Goal: Find specific page/section: Find specific page/section

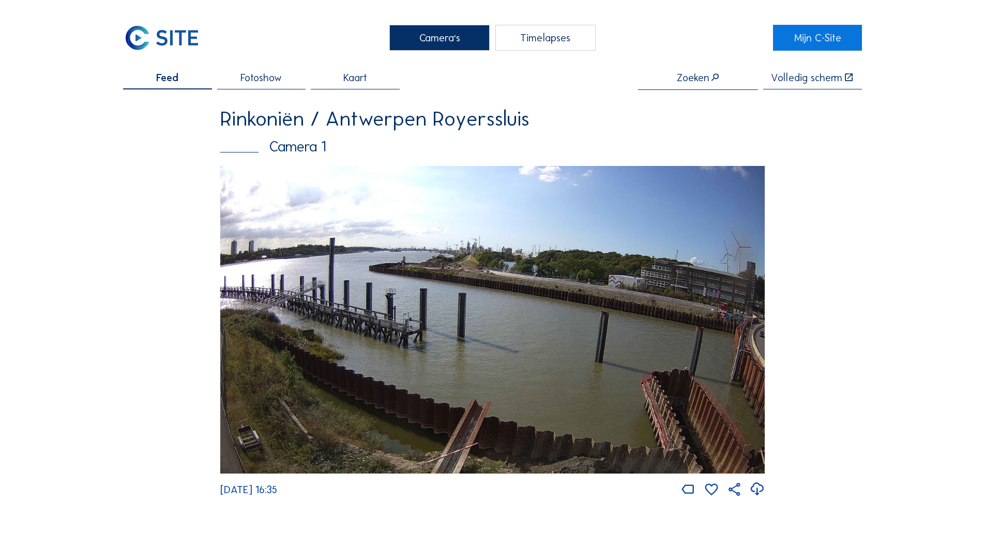
click at [503, 340] on img at bounding box center [492, 320] width 545 height 308
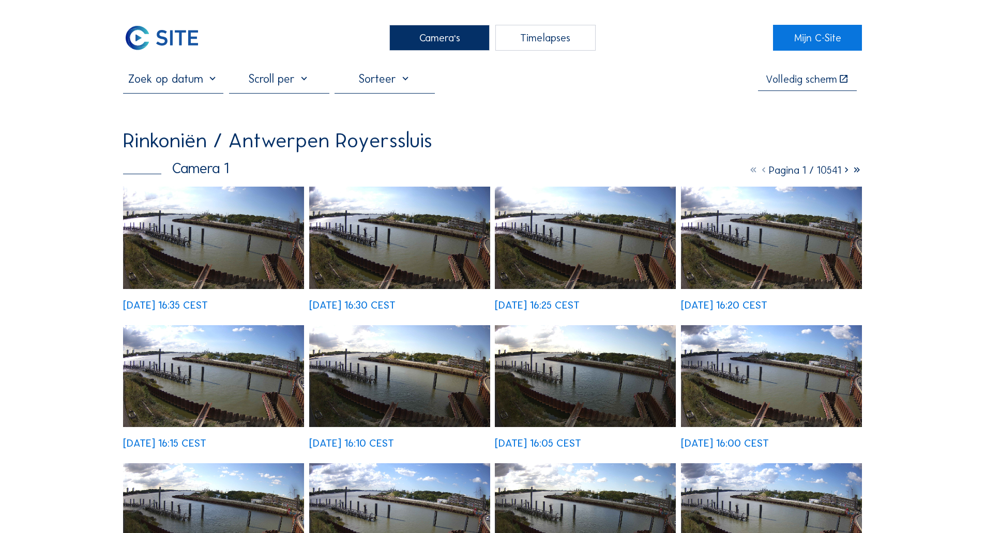
click at [170, 224] on img at bounding box center [213, 238] width 181 height 102
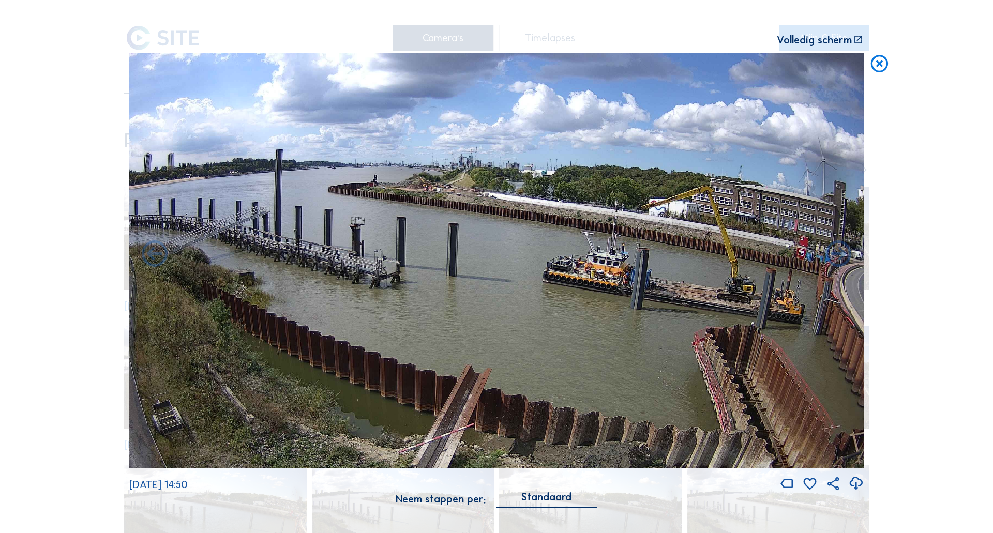
click at [513, 8] on div "Scroll om door de tijd te reizen | Druk op de 'Alt'-[PERSON_NAME] + scroll om t…" at bounding box center [496, 259] width 734 height 519
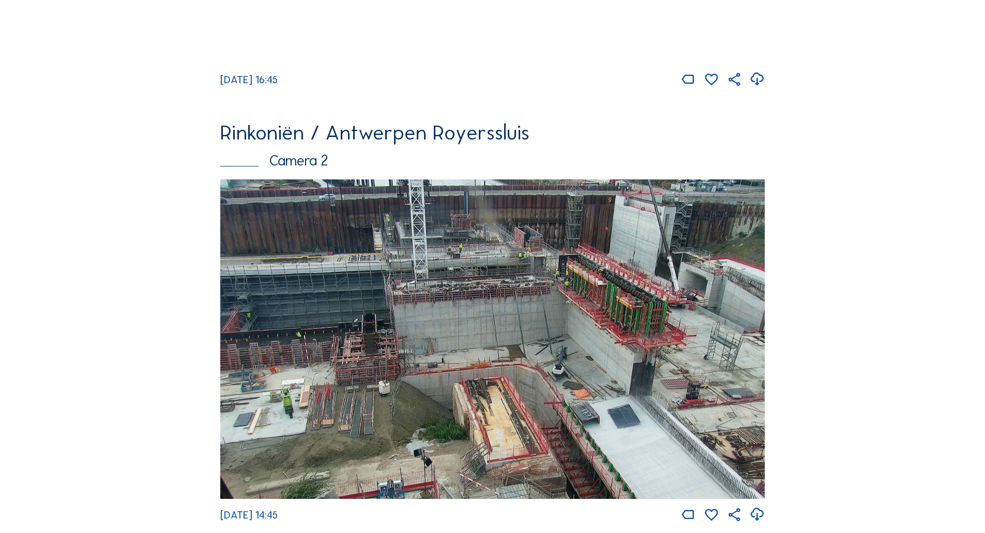
scroll to position [48, 0]
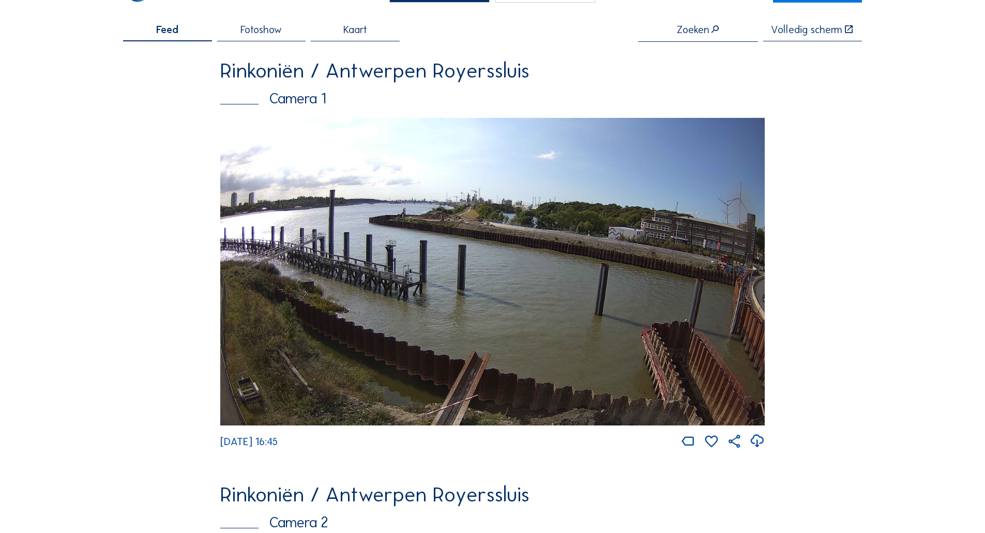
click at [387, 279] on img at bounding box center [492, 272] width 545 height 308
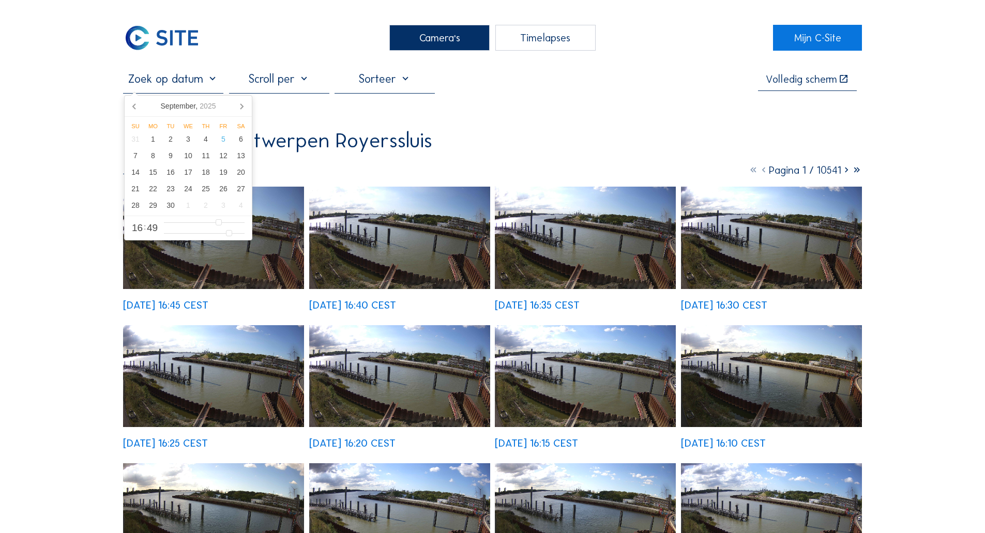
click at [202, 84] on input "text" at bounding box center [173, 79] width 100 height 14
click at [160, 141] on div "1" at bounding box center [153, 139] width 18 height 17
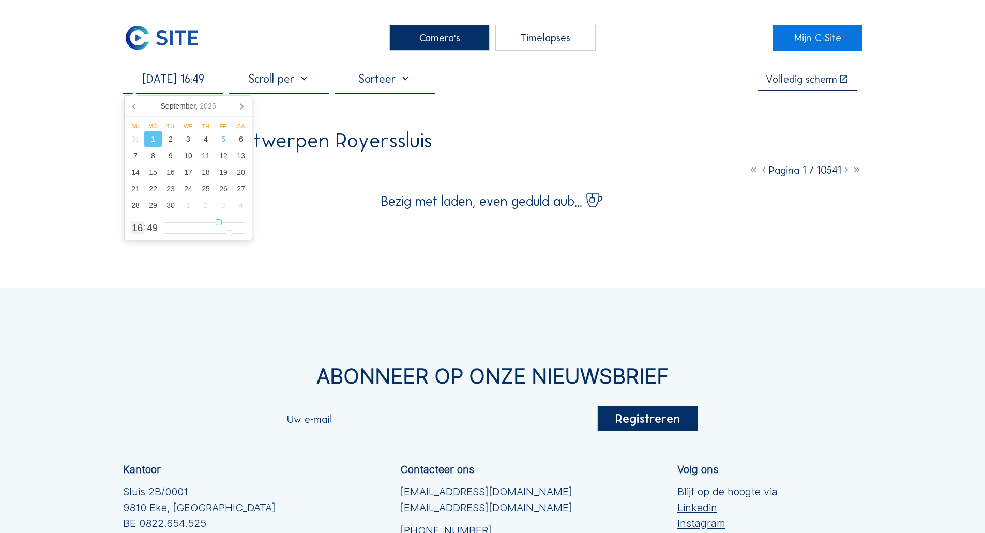
type input "01/09/2025 10:49"
type input "10"
type input "01/09/2025 09:49"
type input "9"
type input "01/09/2025 08:49"
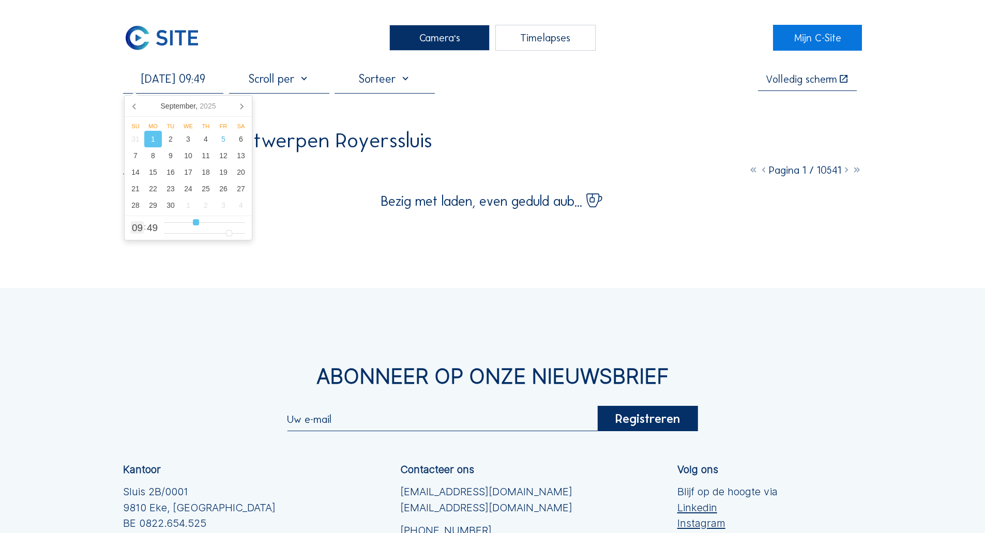
type input "8"
type input "01/09/2025 09:49"
type input "9"
type input "01/09/2025 10:49"
type input "10"
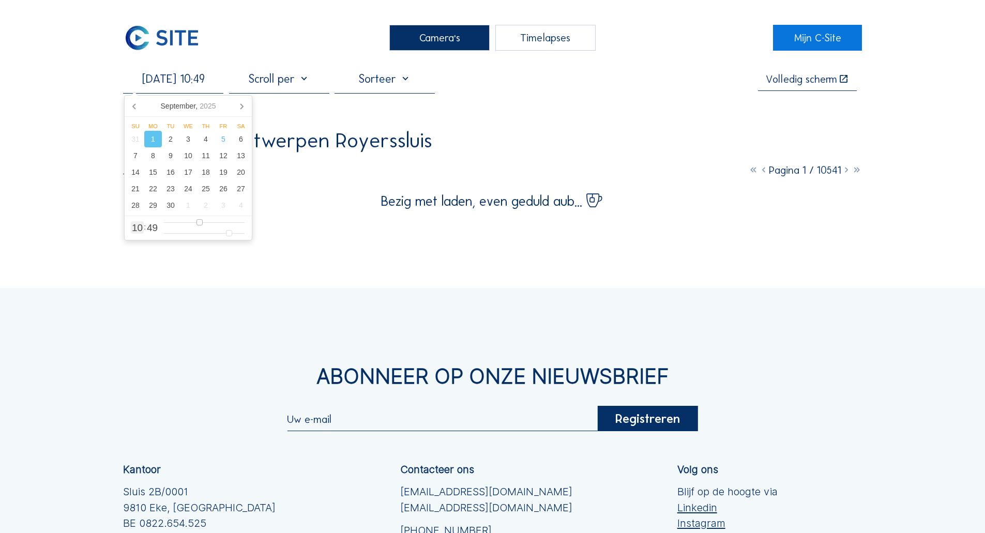
click at [198, 227] on input "range" at bounding box center [204, 222] width 81 height 9
click at [201, 230] on div at bounding box center [204, 228] width 81 height 20
type input "01/09/2025 10:26"
type input "26"
type input "01/09/2025 10:27"
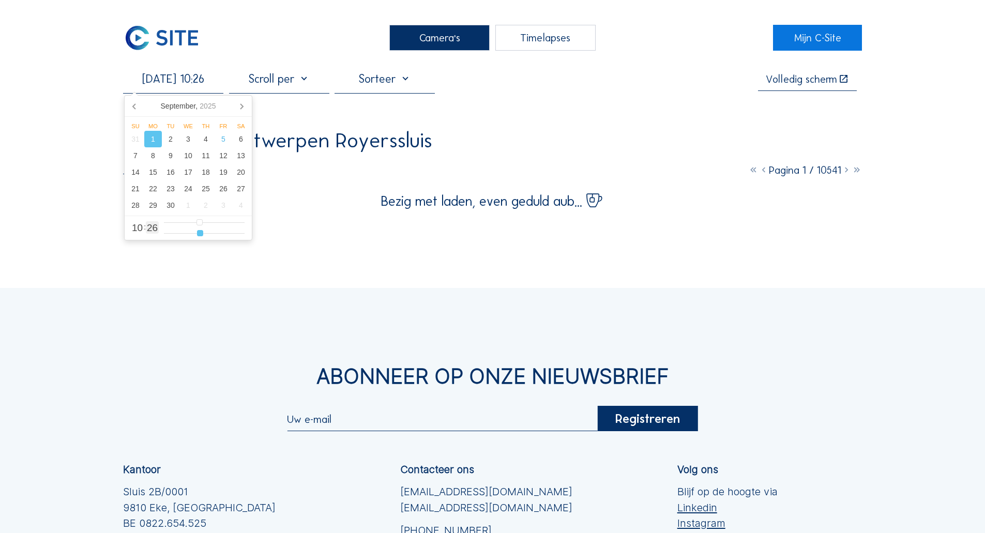
type input "27"
type input "01/09/2025 10:28"
type input "28"
type input "01/09/2025 10:29"
type input "29"
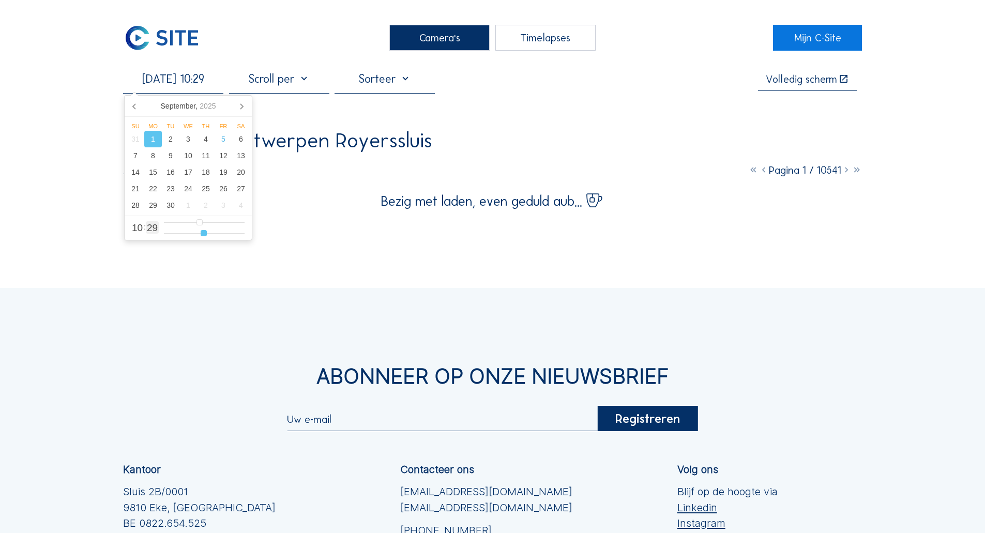
type input "01/09/2025 10:30"
drag, startPoint x: 199, startPoint y: 237, endPoint x: 205, endPoint y: 237, distance: 6.2
type input "30"
click at [205, 237] on input "range" at bounding box center [204, 233] width 81 height 9
click at [90, 295] on div "Abonneer op onze nieuwsbrief Registreren Kantoor Sluis 2B/0001 9810 Eke, Belgiu…" at bounding box center [492, 499] width 985 height 422
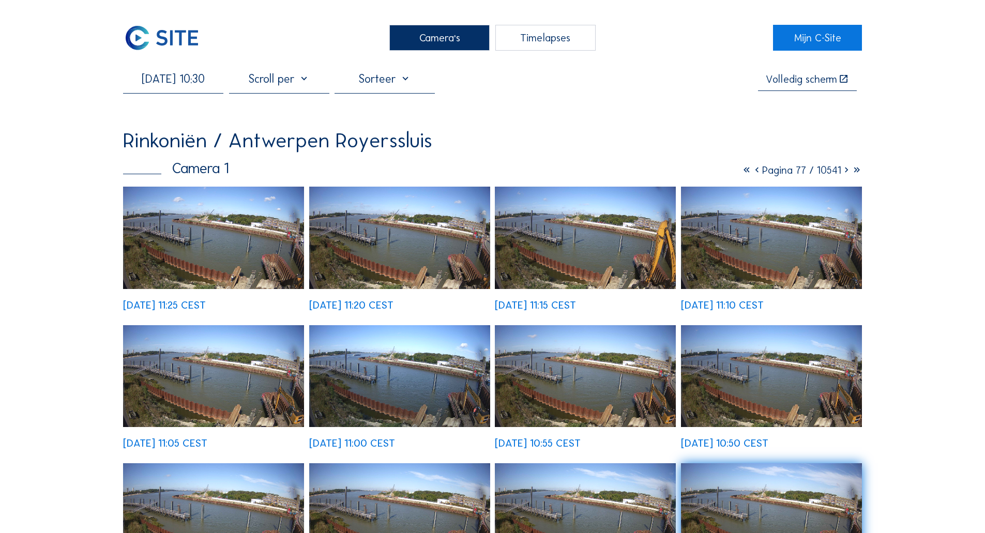
click at [184, 47] on img at bounding box center [162, 38] width 78 height 26
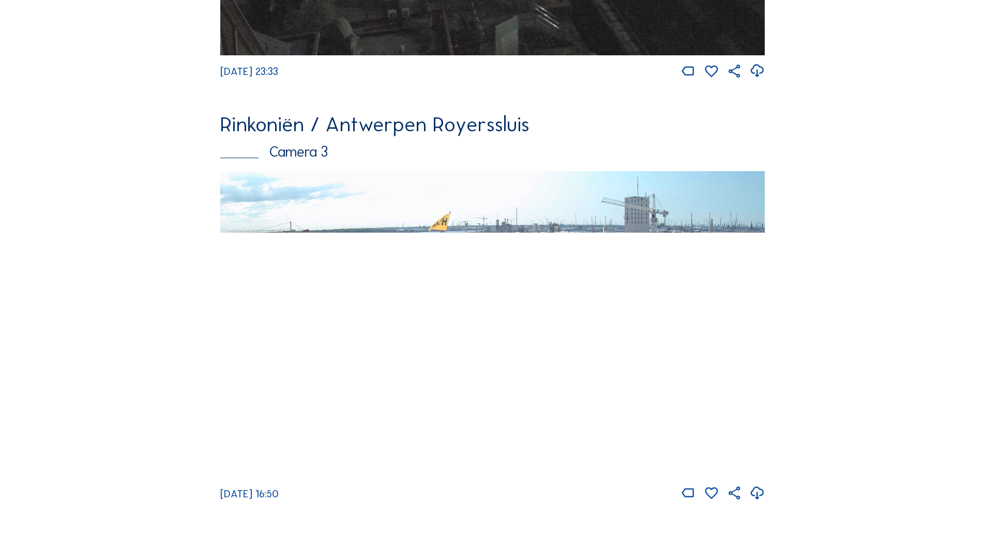
scroll to position [1359, 0]
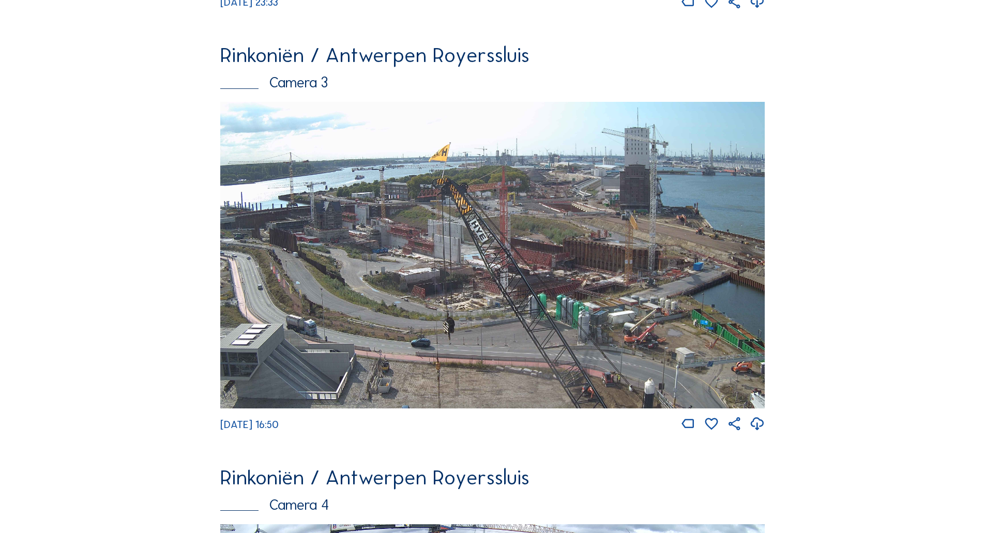
click at [328, 266] on img at bounding box center [492, 255] width 545 height 307
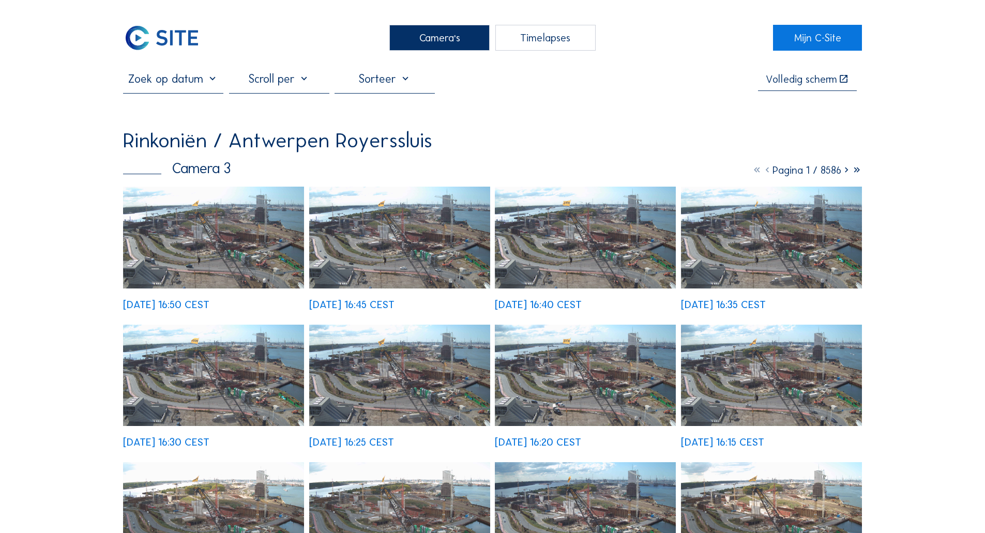
click at [212, 325] on div "[DATE] 16:30 CEST" at bounding box center [213, 386] width 181 height 123
